Goal: Information Seeking & Learning: Learn about a topic

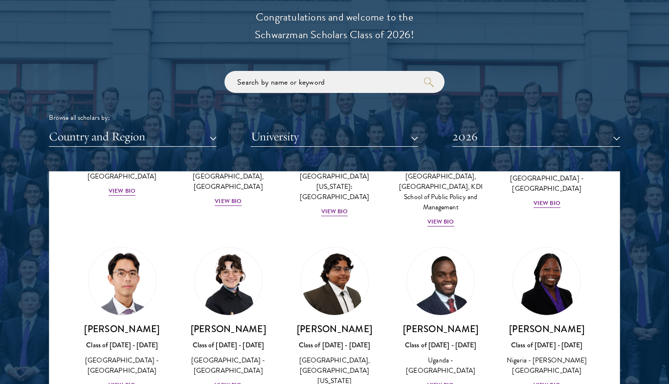
scroll to position [118, 0]
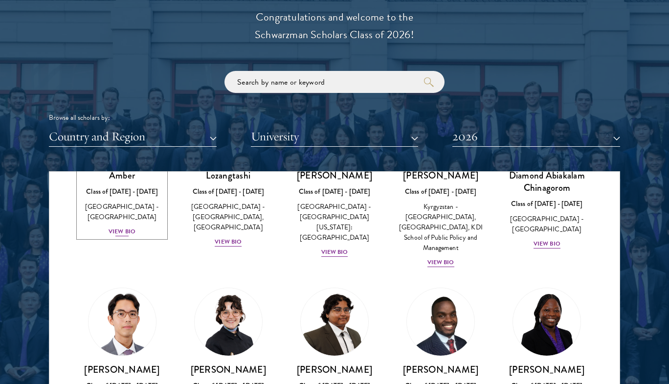
click at [115, 227] on div "View Bio" at bounding box center [121, 231] width 27 height 9
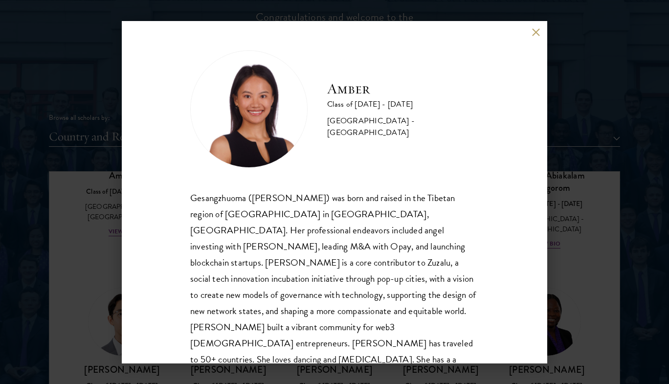
click at [534, 35] on button at bounding box center [535, 32] width 8 height 8
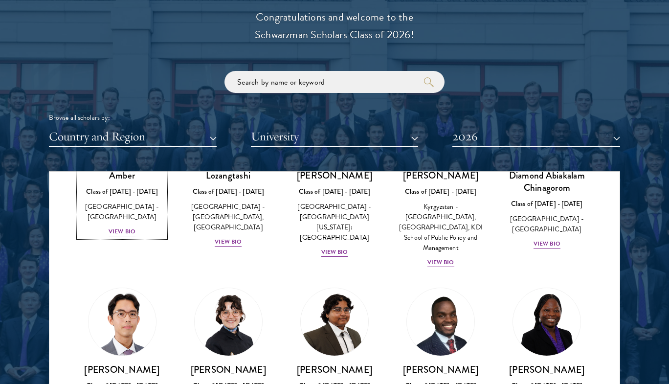
scroll to position [40, 0]
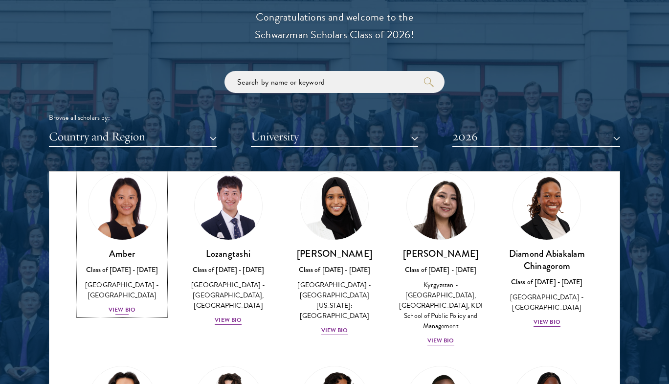
click at [123, 294] on div "Amber Class of [DATE] - [DATE] [GEOGRAPHIC_DATA] - [GEOGRAPHIC_DATA] View Bio" at bounding box center [122, 281] width 87 height 68
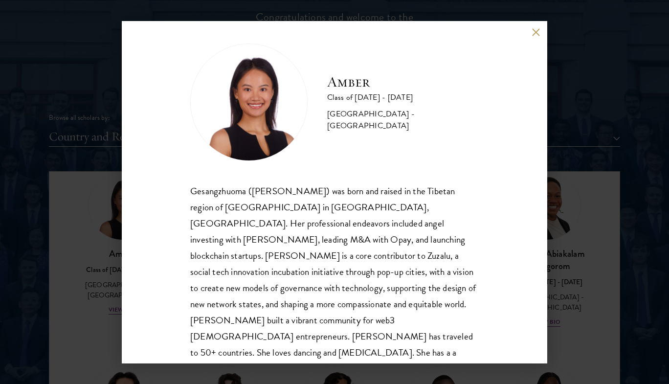
scroll to position [9, 0]
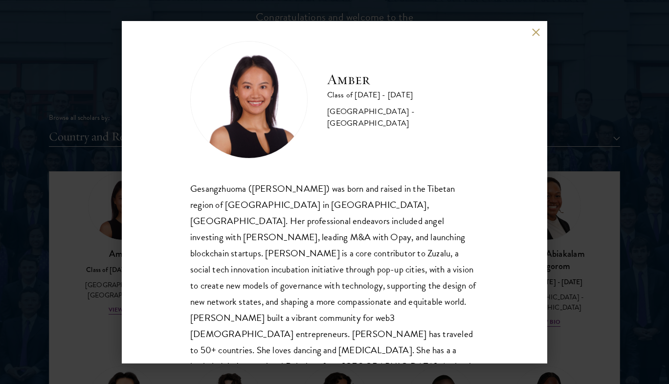
click at [239, 203] on div "Gesangzhuoma ([PERSON_NAME]) was born and raised in the Tibetan region of [GEOG…" at bounding box center [334, 285] width 288 height 210
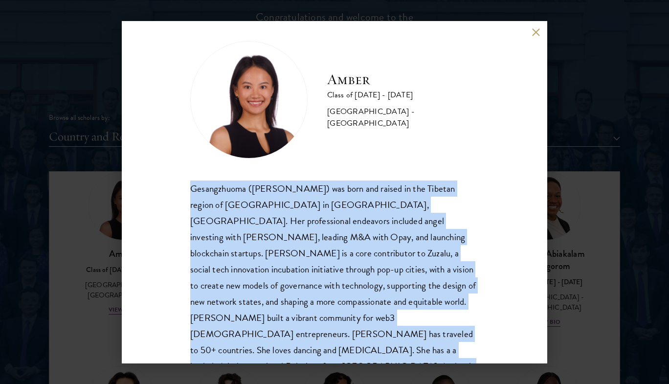
copy body "Gesangzhuoma ([PERSON_NAME]) was born and raised in the Tibetan region of [GEOG…"
click at [281, 217] on div "Gesangzhuoma ([PERSON_NAME]) was born and raised in the Tibetan region of [GEOG…" at bounding box center [334, 285] width 288 height 210
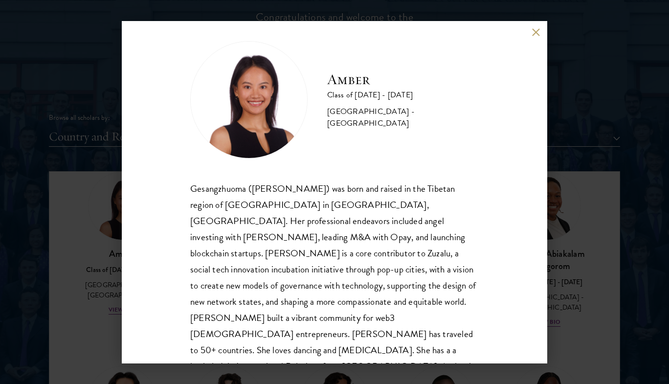
scroll to position [17, 0]
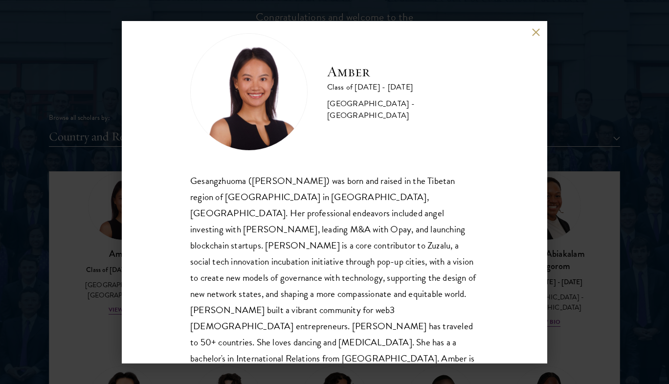
click at [341, 81] on h2 "Amber" at bounding box center [403, 72] width 152 height 20
click at [347, 93] on div "Class of [DATE] - [DATE]" at bounding box center [403, 87] width 152 height 12
click at [345, 70] on h2 "Amber" at bounding box center [403, 72] width 152 height 20
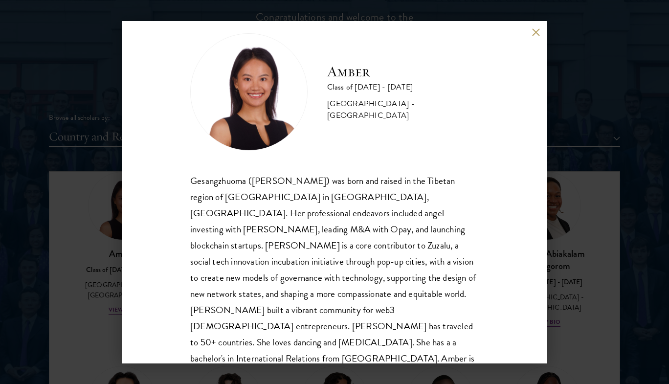
click at [345, 70] on h2 "Amber" at bounding box center [403, 72] width 152 height 20
copy div "Gesangzhuoma (Amber)"
drag, startPoint x: 183, startPoint y: 178, endPoint x: 281, endPoint y: 173, distance: 98.4
click at [281, 173] on div "Amber Class of [DATE] - [DATE] [GEOGRAPHIC_DATA] - [GEOGRAPHIC_DATA] Gesangzhuo…" at bounding box center [334, 192] width 425 height 342
click at [350, 132] on div "Amber Class of [DATE] - [DATE] [GEOGRAPHIC_DATA] - [GEOGRAPHIC_DATA]" at bounding box center [334, 91] width 288 height 117
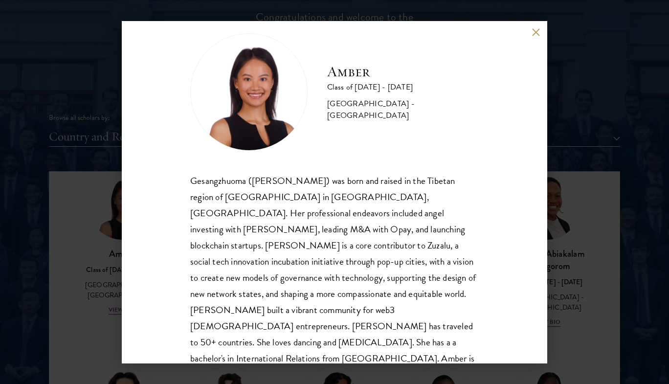
click at [561, 175] on div "Amber Class of [DATE] - [DATE] [GEOGRAPHIC_DATA] - [GEOGRAPHIC_DATA] Gesangzhuo…" at bounding box center [334, 192] width 669 height 384
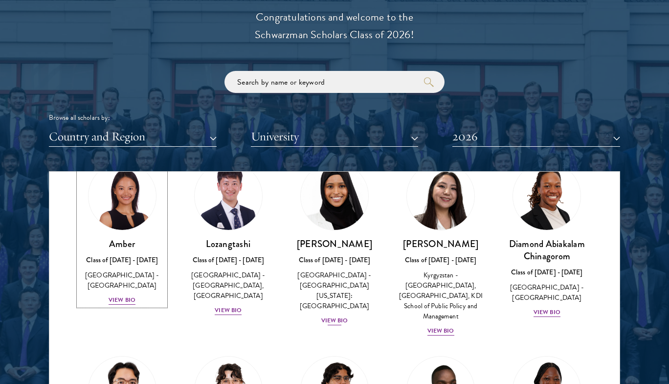
scroll to position [50, 0]
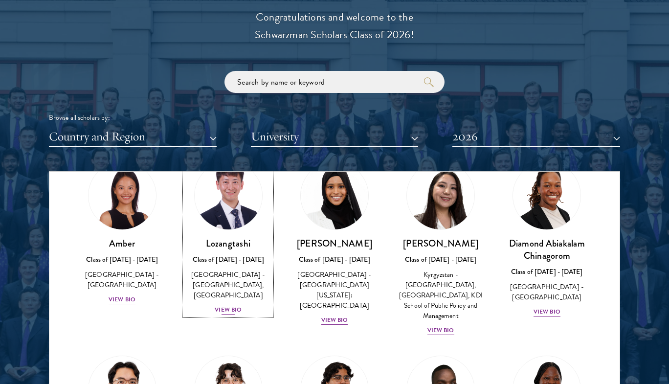
click at [221, 307] on div "View Bio" at bounding box center [228, 309] width 27 height 9
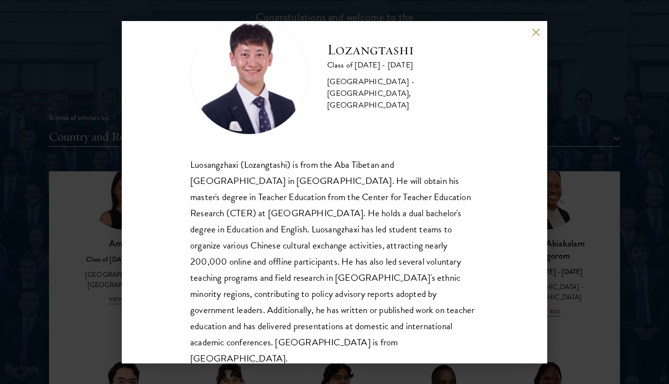
scroll to position [33, 0]
click at [335, 180] on div "Luosangzhaxi (Lozangtashi) is from the Aba Tibetan and [GEOGRAPHIC_DATA] in [GE…" at bounding box center [334, 261] width 288 height 210
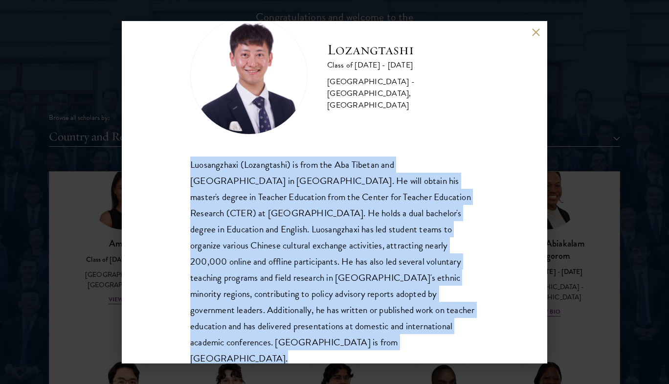
click at [376, 188] on div "Luosangzhaxi (Lozangtashi) is from the Aba Tibetan and [GEOGRAPHIC_DATA] in [GE…" at bounding box center [334, 261] width 288 height 210
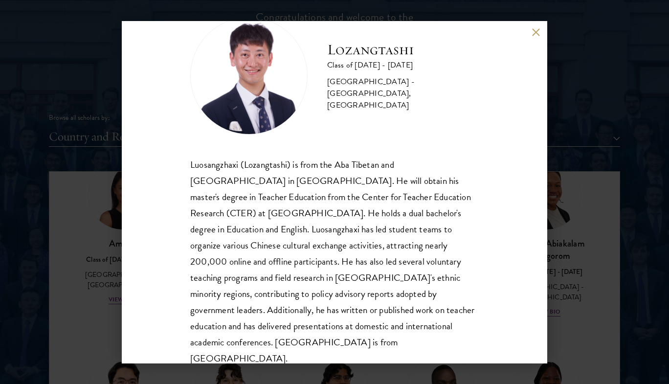
click at [607, 284] on div "Lozangtashi Class of [DATE] - [DATE] [GEOGRAPHIC_DATA] - [GEOGRAPHIC_DATA], [GE…" at bounding box center [334, 192] width 669 height 384
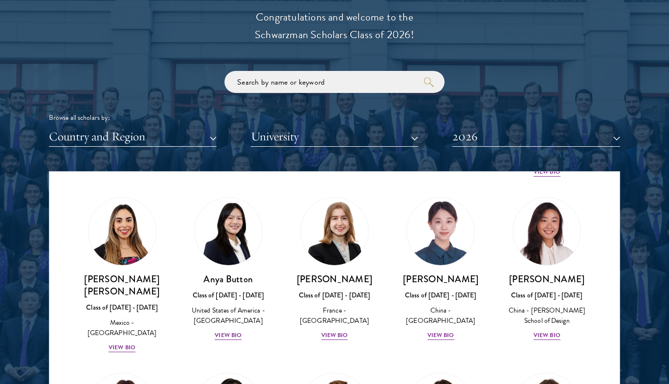
scroll to position [778, 0]
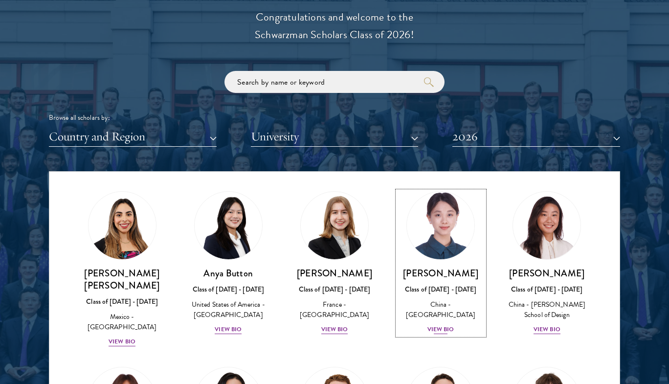
click at [435, 325] on div "View Bio" at bounding box center [440, 329] width 27 height 9
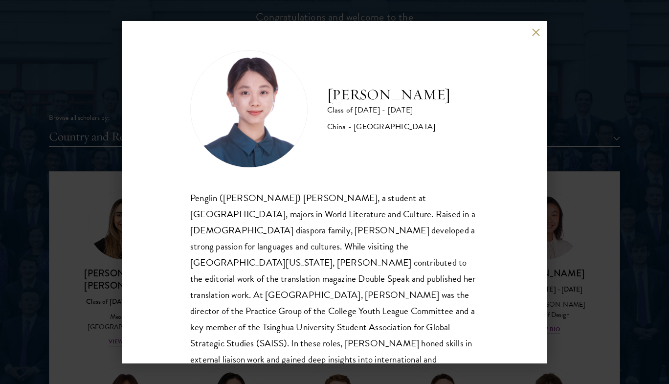
click at [45, 237] on div "[PERSON_NAME] Class of [DATE] - [DATE] [GEOGRAPHIC_DATA] - [GEOGRAPHIC_DATA] Pe…" at bounding box center [334, 192] width 669 height 384
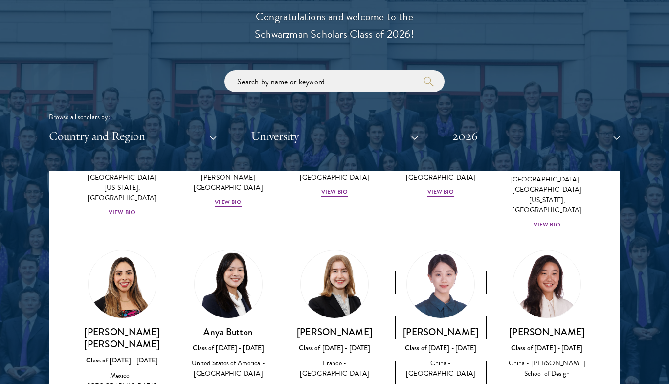
scroll to position [720, 0]
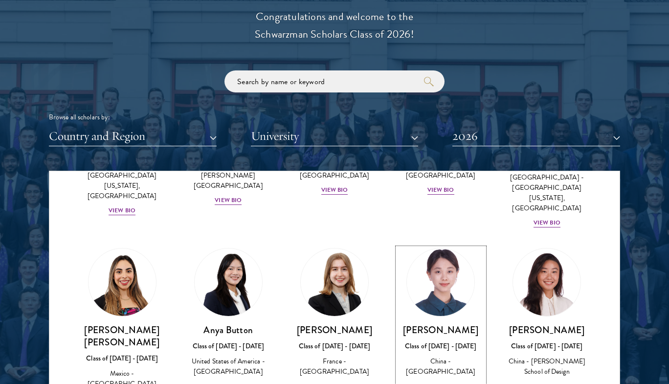
click at [438, 381] on div "View Bio" at bounding box center [440, 385] width 27 height 9
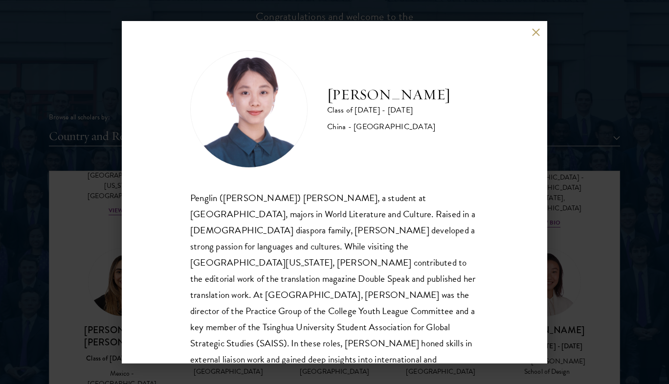
click at [96, 210] on div "[PERSON_NAME] Class of [DATE] - [DATE] [GEOGRAPHIC_DATA] - [GEOGRAPHIC_DATA] Pe…" at bounding box center [334, 192] width 669 height 384
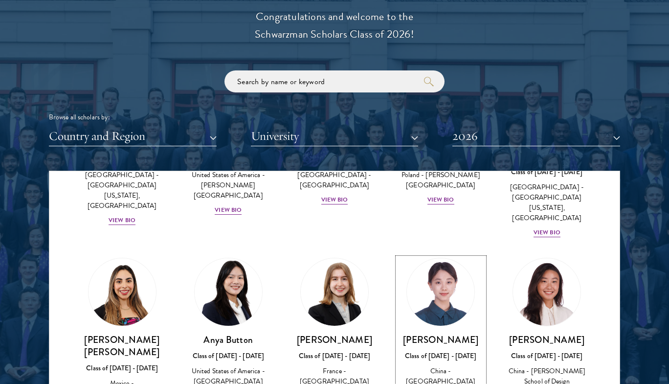
scroll to position [712, 0]
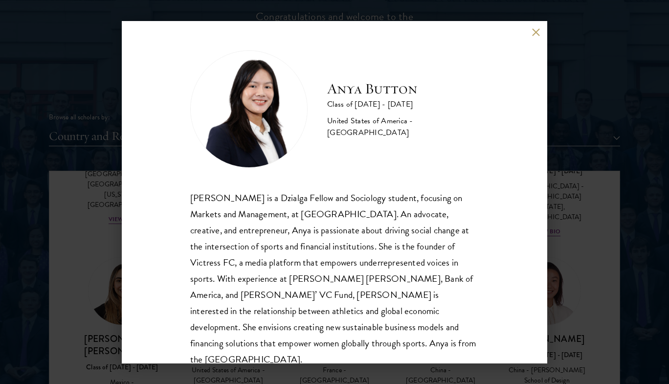
click at [133, 297] on div "Anya Button Class of [DATE] - [DATE] [GEOGRAPHIC_DATA] - [GEOGRAPHIC_DATA] [PER…" at bounding box center [334, 192] width 425 height 342
drag, startPoint x: 613, startPoint y: 210, endPoint x: 607, endPoint y: 216, distance: 8.0
click at [613, 210] on div "Anya Button Class of [DATE] - [DATE] [GEOGRAPHIC_DATA] - [GEOGRAPHIC_DATA] [PER…" at bounding box center [334, 192] width 669 height 384
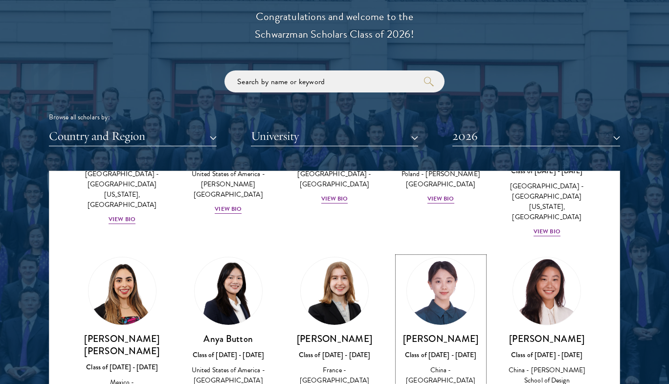
scroll to position [1116, 0]
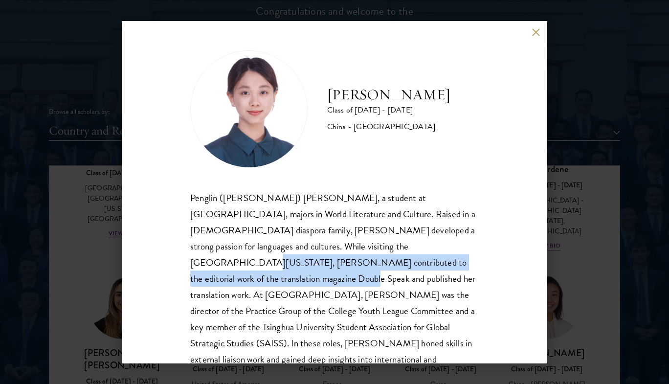
drag, startPoint x: 314, startPoint y: 246, endPoint x: 389, endPoint y: 261, distance: 76.8
click at [389, 261] on div "Penglin ([PERSON_NAME]) [PERSON_NAME], a student at [GEOGRAPHIC_DATA], majors i…" at bounding box center [334, 287] width 288 height 194
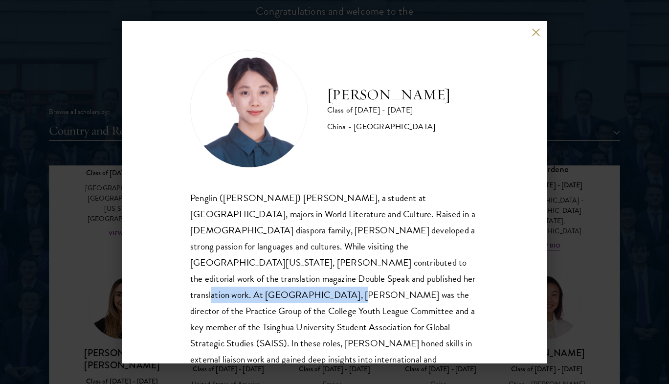
drag, startPoint x: 239, startPoint y: 276, endPoint x: 368, endPoint y: 274, distance: 129.5
click at [368, 274] on div "Penglin ([PERSON_NAME]) [PERSON_NAME], a student at [GEOGRAPHIC_DATA], majors i…" at bounding box center [334, 287] width 288 height 194
click at [94, 325] on div "[PERSON_NAME] Class of [DATE] - [DATE] [GEOGRAPHIC_DATA] - [GEOGRAPHIC_DATA] Pe…" at bounding box center [334, 192] width 669 height 384
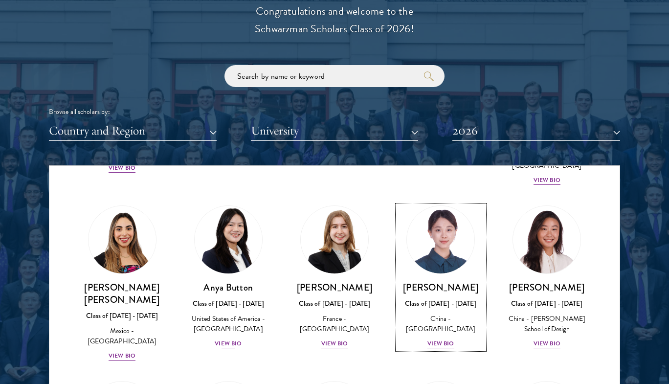
scroll to position [760, 0]
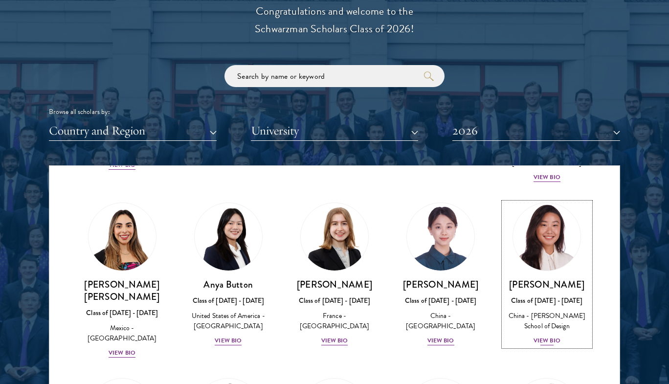
click at [552, 336] on div "View Bio" at bounding box center [546, 340] width 27 height 9
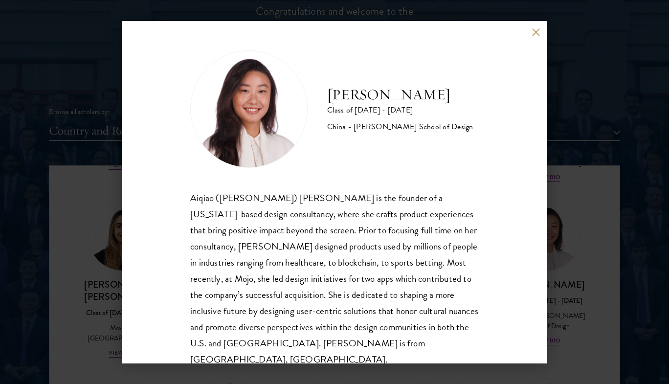
click at [284, 315] on div "Aiqiao ([PERSON_NAME]) [PERSON_NAME] is the founder of a [US_STATE]-based desig…" at bounding box center [334, 279] width 288 height 178
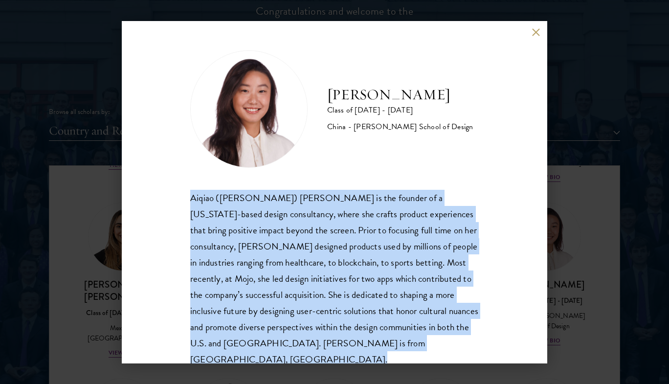
copy body "Aiqiao ([PERSON_NAME]) [PERSON_NAME] is the founder of a [US_STATE]-based desig…"
click at [195, 253] on div "Aiqiao ([PERSON_NAME]) [PERSON_NAME] is the founder of a [US_STATE]-based desig…" at bounding box center [334, 279] width 288 height 178
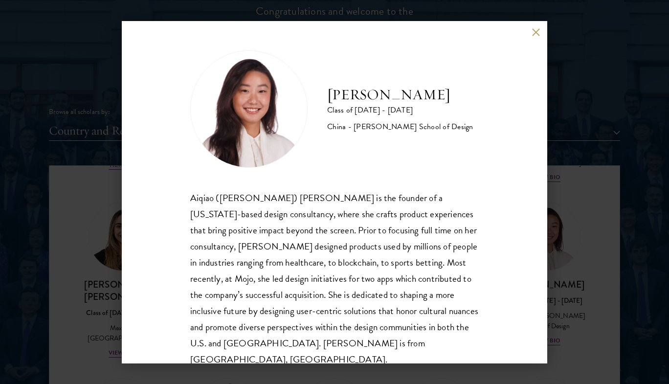
click at [59, 206] on div "[PERSON_NAME] Class of [DATE] - [DATE] China - [PERSON_NAME] School of Design […" at bounding box center [334, 192] width 669 height 384
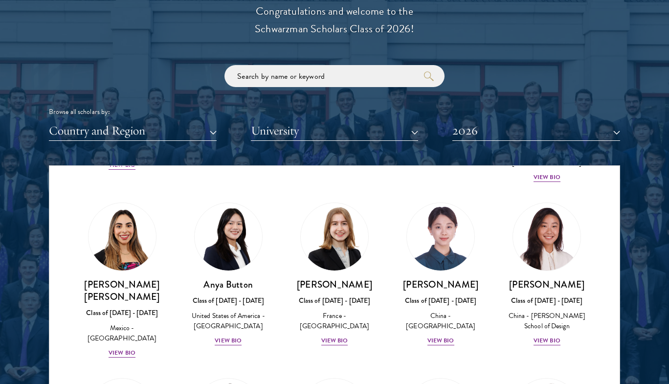
scroll to position [692, 0]
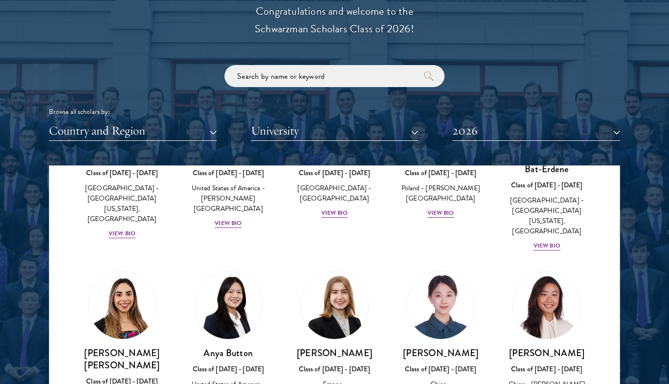
click at [85, 216] on div "[PERSON_NAME] Class of [DATE] - [DATE] [GEOGRAPHIC_DATA] - [GEOGRAPHIC_DATA][US…" at bounding box center [122, 157] width 106 height 184
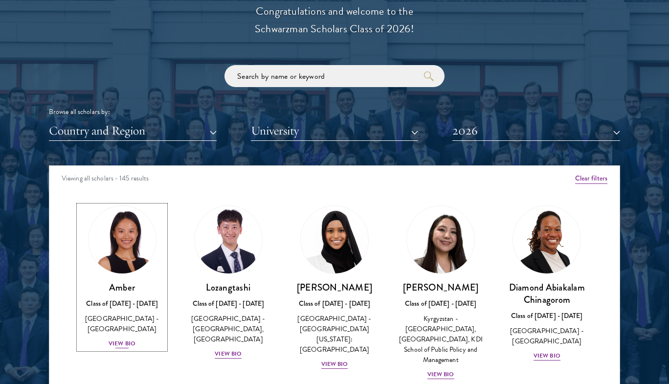
click at [118, 339] on div "View Bio" at bounding box center [121, 343] width 27 height 9
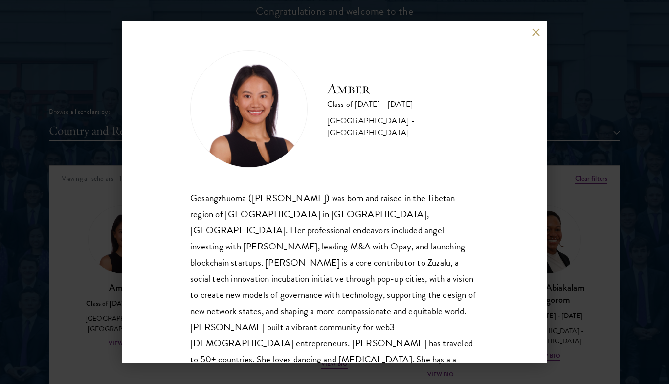
click at [68, 220] on div "Amber Class of [DATE] - [DATE] [GEOGRAPHIC_DATA] - [GEOGRAPHIC_DATA] Gesangzhuo…" at bounding box center [334, 192] width 669 height 384
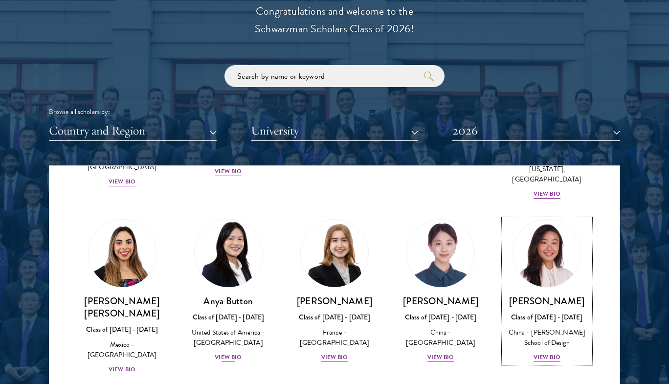
scroll to position [743, 0]
click at [229, 353] on div "View Bio" at bounding box center [228, 357] width 27 height 9
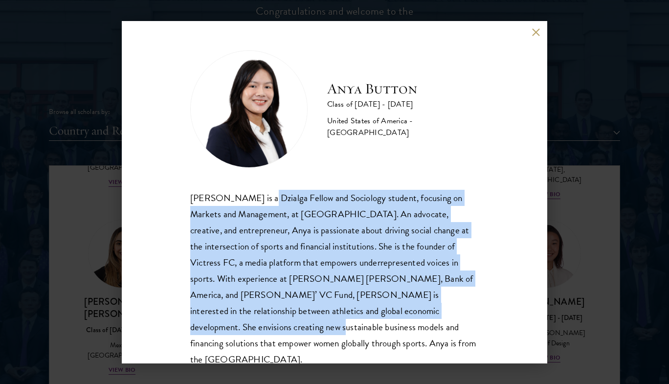
drag, startPoint x: 259, startPoint y: 202, endPoint x: 413, endPoint y: 306, distance: 186.5
click at [413, 306] on div "[PERSON_NAME] is a Dzialga Fellow and Sociology student, focusing on Markets an…" at bounding box center [334, 279] width 288 height 178
click at [462, 323] on div "[PERSON_NAME] is a Dzialga Fellow and Sociology student, focusing on Markets an…" at bounding box center [334, 279] width 288 height 178
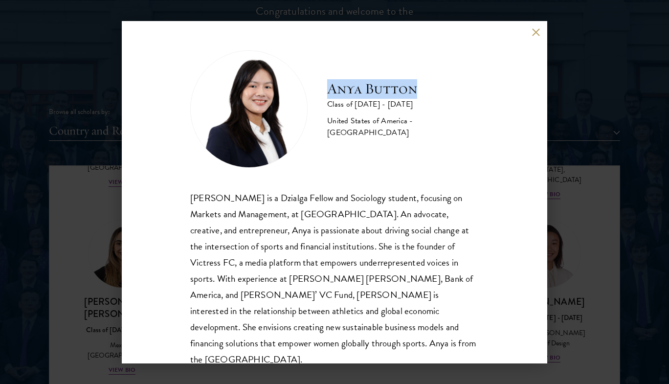
drag, startPoint x: 320, startPoint y: 91, endPoint x: 454, endPoint y: 96, distance: 133.5
click at [454, 96] on div "Anya Button Class of [DATE] - [DATE] [GEOGRAPHIC_DATA] - [GEOGRAPHIC_DATA]" at bounding box center [334, 108] width 288 height 117
copy h2 "Anya Button"
click at [87, 247] on div "Anya Button Class of [DATE] - [DATE] [GEOGRAPHIC_DATA] - [GEOGRAPHIC_DATA] [PER…" at bounding box center [334, 192] width 669 height 384
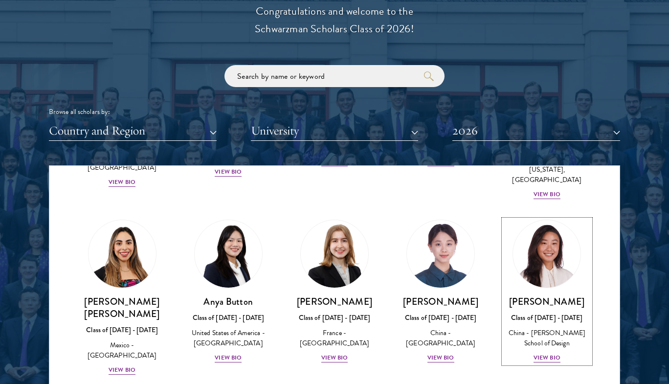
scroll to position [692, 0]
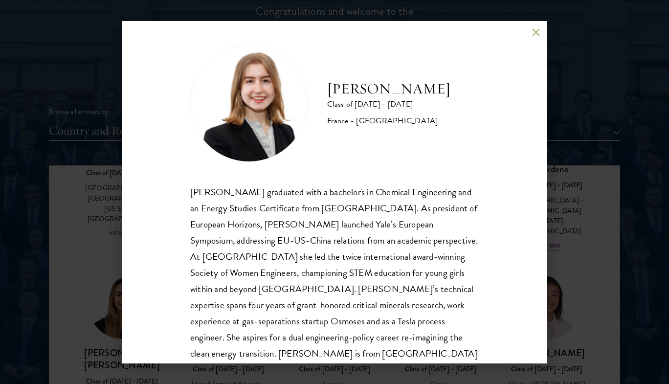
scroll to position [6, 0]
click at [550, 203] on div "[PERSON_NAME] Class of [DATE] - [DATE] [GEOGRAPHIC_DATA] - [GEOGRAPHIC_DATA] [P…" at bounding box center [334, 192] width 669 height 384
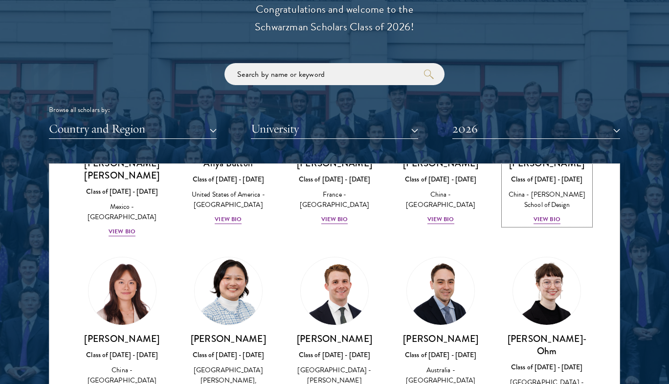
scroll to position [884, 0]
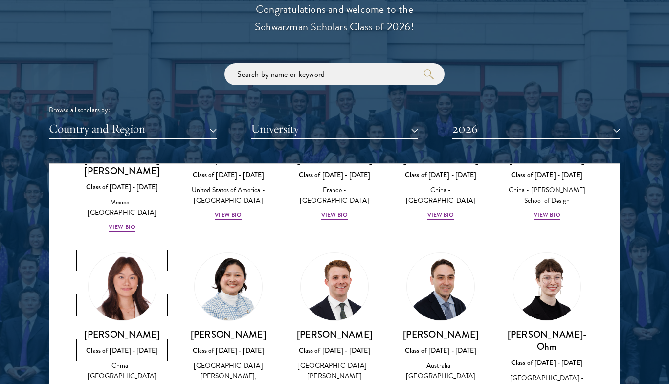
click at [126, 383] on div "View Bio" at bounding box center [121, 390] width 27 height 9
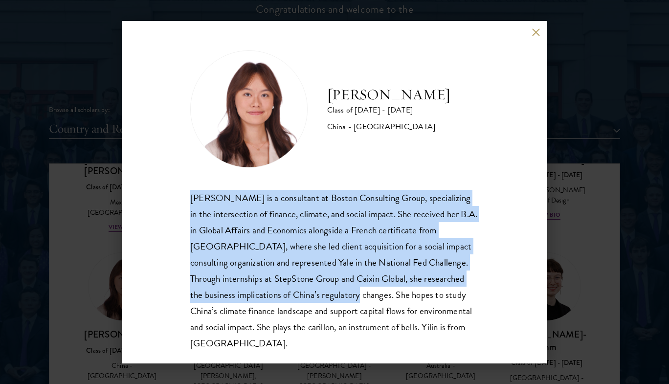
drag, startPoint x: 183, startPoint y: 194, endPoint x: 365, endPoint y: 289, distance: 205.0
click at [365, 289] on div "[PERSON_NAME] Class of [DATE] - [DATE] [GEOGRAPHIC_DATA] - [GEOGRAPHIC_DATA] [P…" at bounding box center [334, 192] width 425 height 342
click at [483, 191] on div "[PERSON_NAME] Class of [DATE] - [DATE] [GEOGRAPHIC_DATA] - [GEOGRAPHIC_DATA] [P…" at bounding box center [334, 192] width 425 height 342
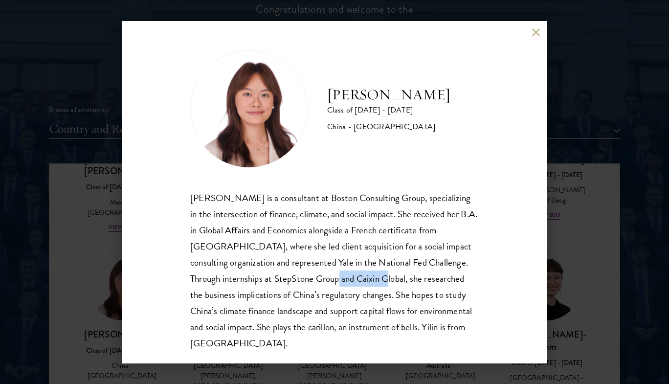
drag, startPoint x: 325, startPoint y: 277, endPoint x: 375, endPoint y: 274, distance: 49.9
click at [375, 274] on div "[PERSON_NAME] is a consultant at Boston Consulting Group, specializing in the i…" at bounding box center [334, 270] width 288 height 161
click at [334, 207] on div "[PERSON_NAME] is a consultant at Boston Consulting Group, specializing in the i…" at bounding box center [334, 270] width 288 height 161
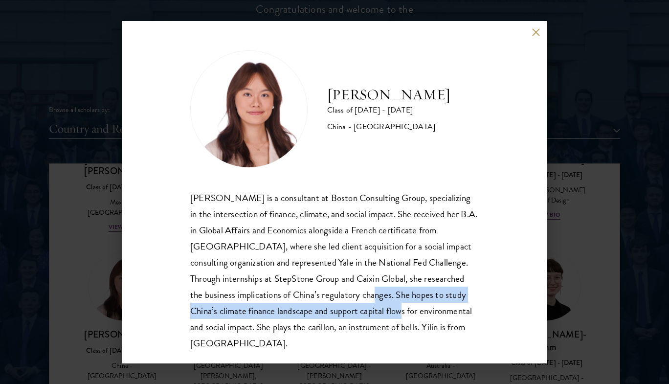
drag, startPoint x: 380, startPoint y: 294, endPoint x: 420, endPoint y: 308, distance: 42.7
click at [420, 308] on div "[PERSON_NAME] is a consultant at Boston Consulting Group, specializing in the i…" at bounding box center [334, 270] width 288 height 161
click at [408, 340] on div "[PERSON_NAME] is a consultant at Boston Consulting Group, specializing in the i…" at bounding box center [334, 270] width 288 height 161
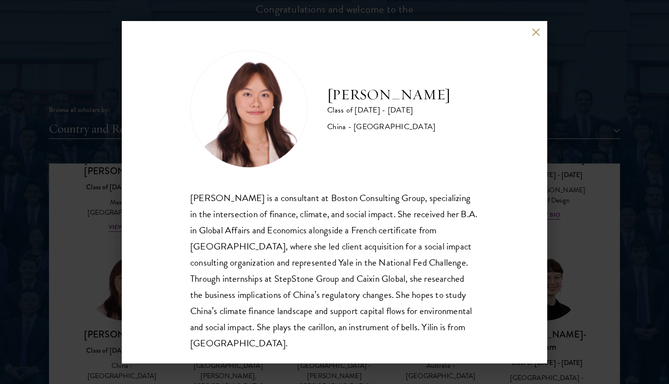
click at [639, 236] on div "[PERSON_NAME] Class of [DATE] - [DATE] [GEOGRAPHIC_DATA] - [GEOGRAPHIC_DATA] [P…" at bounding box center [334, 192] width 669 height 384
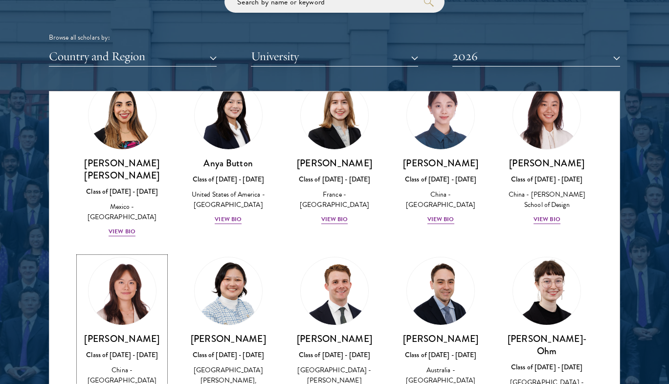
scroll to position [834, 0]
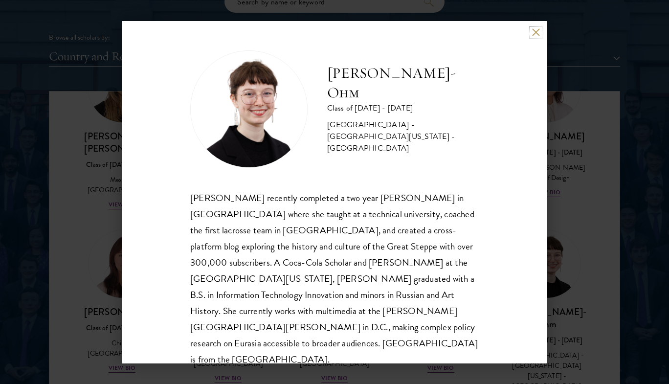
scroll to position [1190, 0]
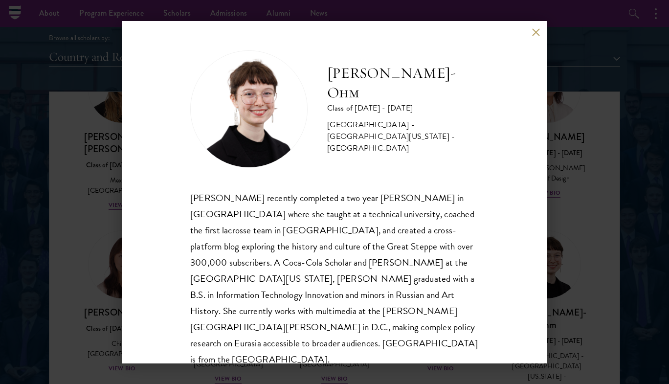
click at [78, 214] on div "[PERSON_NAME]-Ohm Class of [DATE] - [DATE] [GEOGRAPHIC_DATA] - [GEOGRAPHIC_DATA…" at bounding box center [334, 192] width 669 height 384
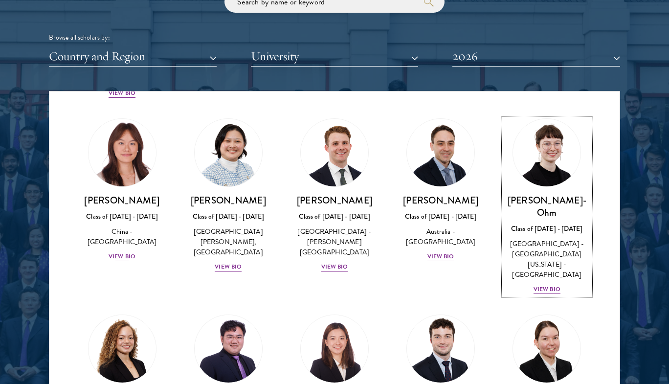
scroll to position [947, 0]
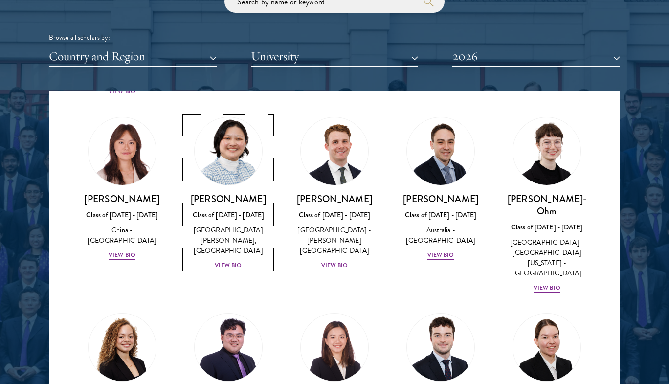
click at [231, 260] on div "View Bio" at bounding box center [228, 264] width 27 height 9
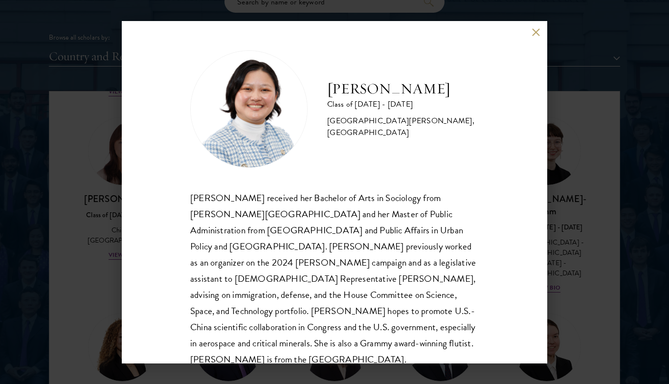
click at [101, 240] on div "[PERSON_NAME] Class of [DATE] - [DATE] [GEOGRAPHIC_DATA] - [PERSON_NAME][GEOGRA…" at bounding box center [334, 192] width 669 height 384
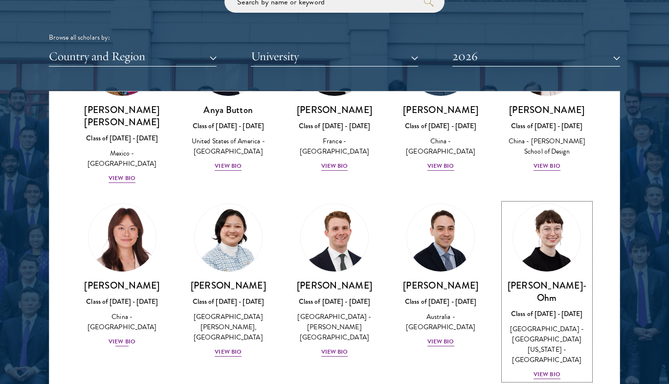
scroll to position [886, 0]
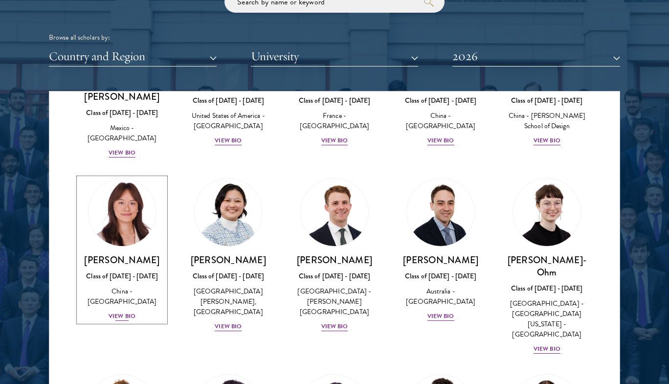
click at [127, 257] on div "[PERSON_NAME] Class of [DATE] - [DATE] [GEOGRAPHIC_DATA] - [GEOGRAPHIC_DATA] Vi…" at bounding box center [122, 288] width 87 height 68
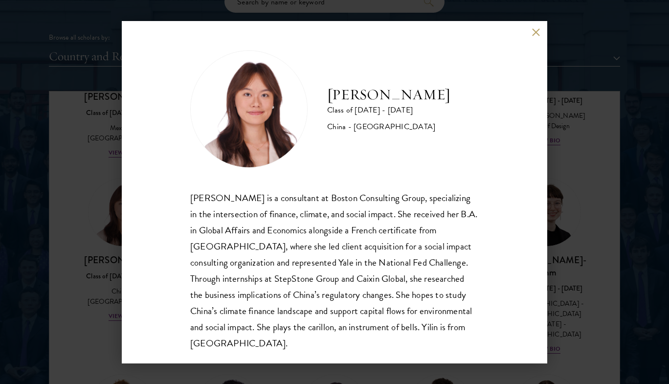
click at [109, 248] on div "[PERSON_NAME] Class of [DATE] - [DATE] [GEOGRAPHIC_DATA] - [GEOGRAPHIC_DATA] [P…" at bounding box center [334, 192] width 669 height 384
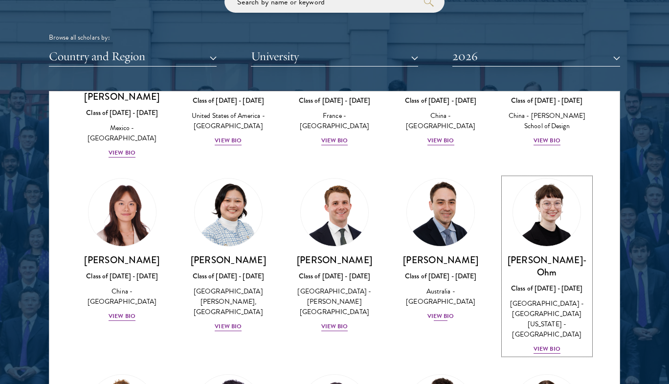
scroll to position [793, 0]
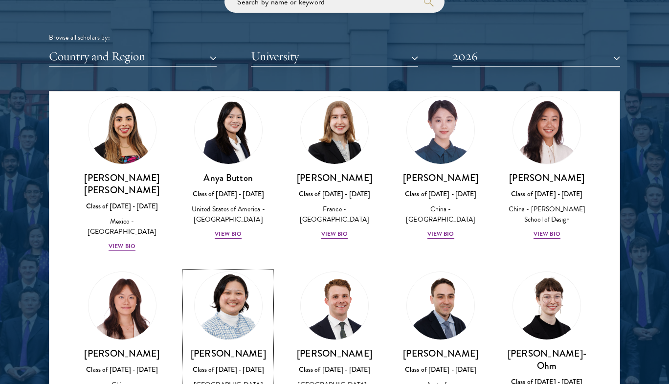
click at [230, 369] on div "[PERSON_NAME] Class of [DATE] - [DATE] [GEOGRAPHIC_DATA] - [PERSON_NAME][GEOGRA…" at bounding box center [228, 386] width 87 height 78
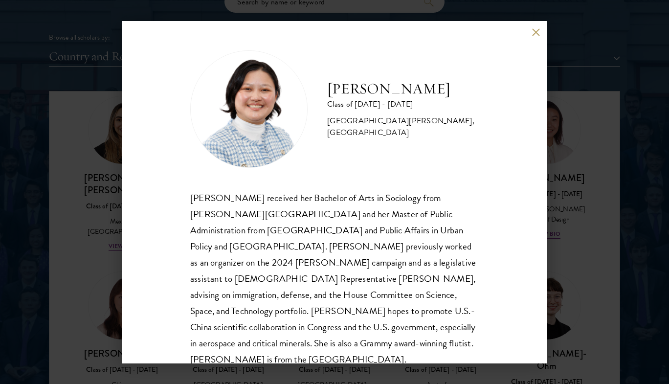
click at [584, 231] on div "[PERSON_NAME] Class of [DATE] - [DATE] [GEOGRAPHIC_DATA] - [PERSON_NAME][GEOGRA…" at bounding box center [334, 192] width 669 height 384
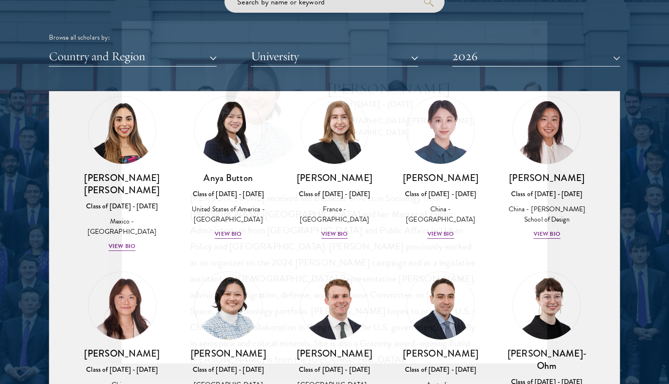
click at [584, 231] on div "[PERSON_NAME] Class of [DATE] - [DATE] [GEOGRAPHIC_DATA] - [PERSON_NAME][GEOGRA…" at bounding box center [334, 192] width 669 height 384
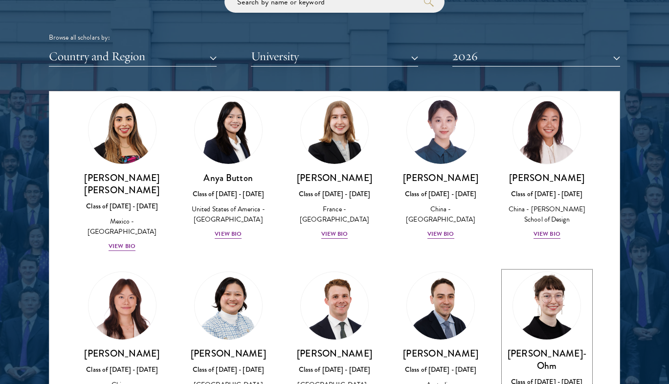
scroll to position [793, 0]
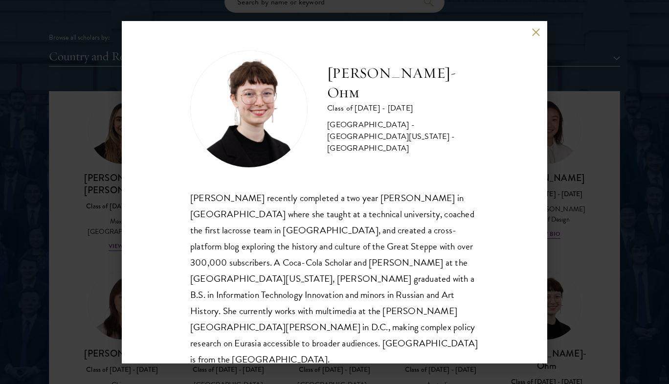
click at [645, 197] on div "[PERSON_NAME]-Ohm Class of [DATE] - [DATE] [GEOGRAPHIC_DATA] - [GEOGRAPHIC_DATA…" at bounding box center [334, 192] width 669 height 384
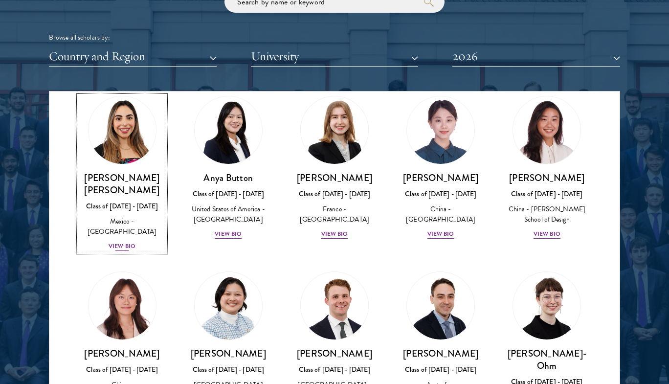
click at [123, 241] on div "View Bio" at bounding box center [121, 245] width 27 height 9
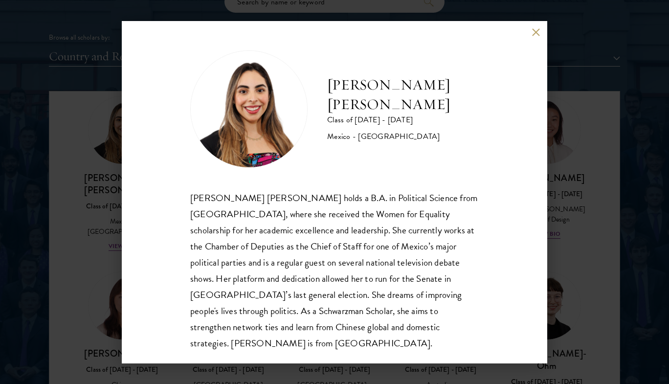
click at [106, 228] on div "[PERSON_NAME] [PERSON_NAME] Class of [DATE] - [DATE] [GEOGRAPHIC_DATA] - [GEOGR…" at bounding box center [334, 192] width 669 height 384
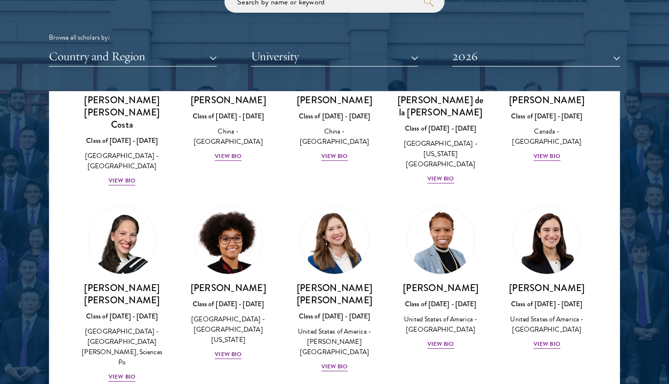
scroll to position [1246, 0]
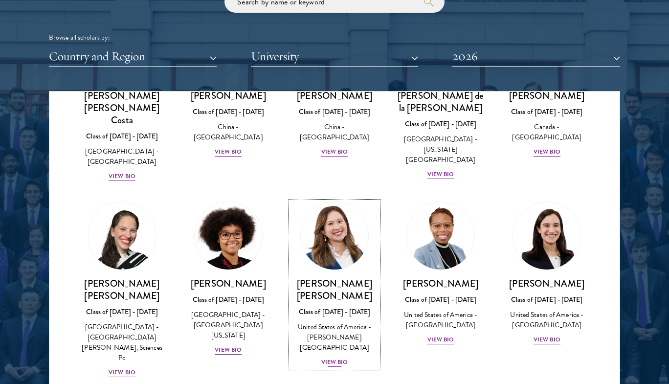
click at [361, 277] on div "[PERSON_NAME] [PERSON_NAME] Class of [DATE] - [DATE] [GEOGRAPHIC_DATA] - [PERSO…" at bounding box center [334, 322] width 87 height 90
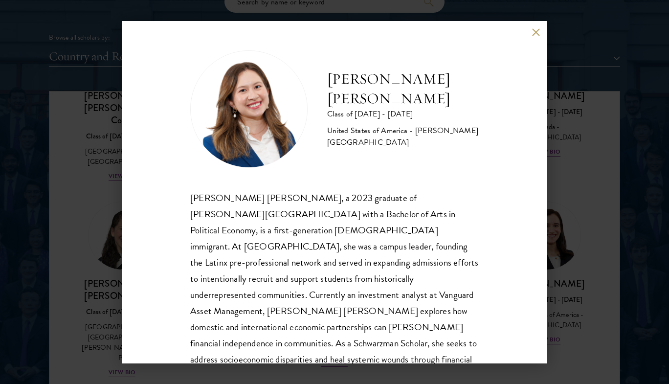
click at [136, 214] on div "[PERSON_NAME] [PERSON_NAME] Class of [DATE] - [DATE] [GEOGRAPHIC_DATA] - [PERSO…" at bounding box center [334, 192] width 425 height 342
click at [118, 254] on div "[PERSON_NAME] [PERSON_NAME] Class of [DATE] - [DATE] [GEOGRAPHIC_DATA] - [PERSO…" at bounding box center [334, 192] width 669 height 384
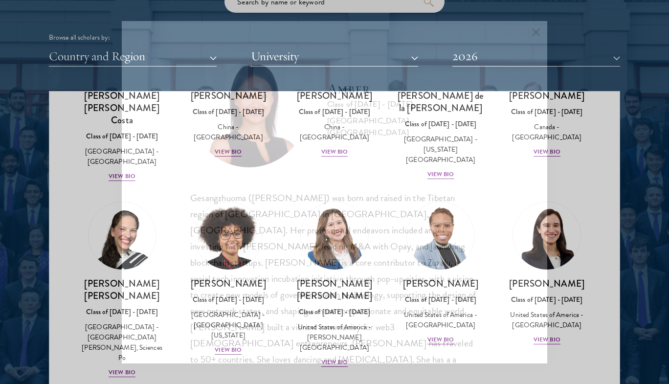
scroll to position [0, 0]
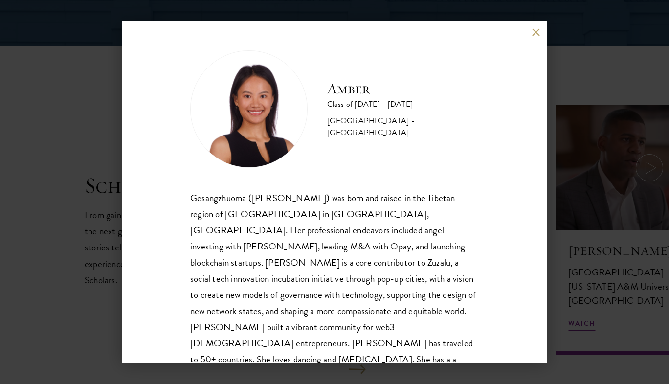
click at [84, 265] on div "Amber Class of [DATE] - [DATE] [GEOGRAPHIC_DATA] - [GEOGRAPHIC_DATA] Gesangzhuo…" at bounding box center [334, 192] width 669 height 384
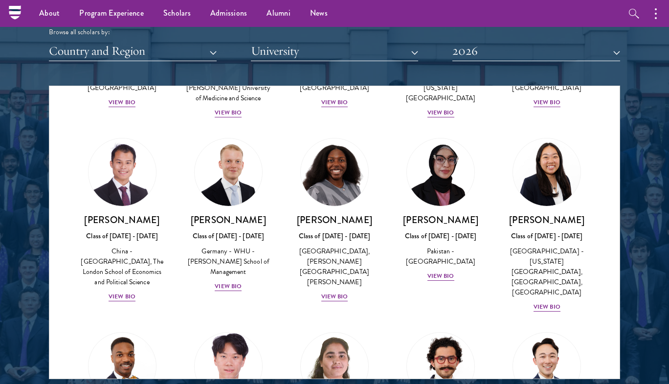
scroll to position [1901, 0]
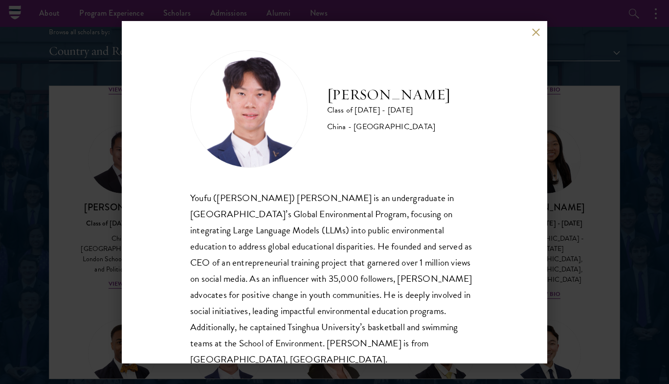
click at [116, 206] on div "[PERSON_NAME] Class of [DATE] - [DATE] [GEOGRAPHIC_DATA] - [GEOGRAPHIC_DATA] [P…" at bounding box center [334, 192] width 669 height 384
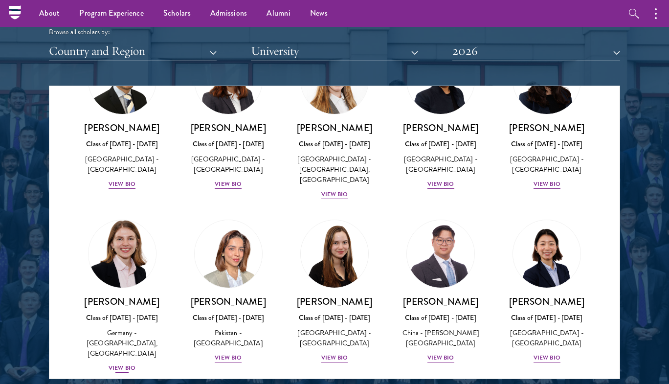
scroll to position [2498, 0]
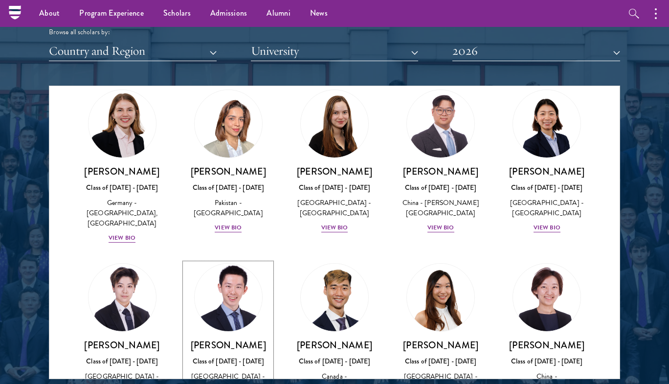
click at [227, 371] on div "[GEOGRAPHIC_DATA] - [US_STATE][GEOGRAPHIC_DATA]" at bounding box center [228, 386] width 87 height 31
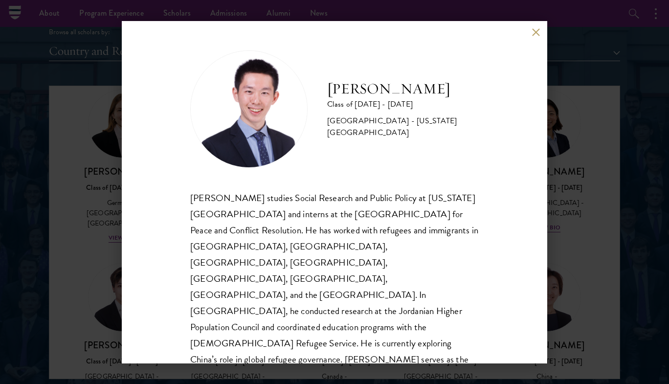
click at [135, 227] on div "[PERSON_NAME] Class of [DATE] - [DATE] [GEOGRAPHIC_DATA] - [US_STATE][GEOGRAPHI…" at bounding box center [334, 192] width 425 height 342
